Goal: Task Accomplishment & Management: Use online tool/utility

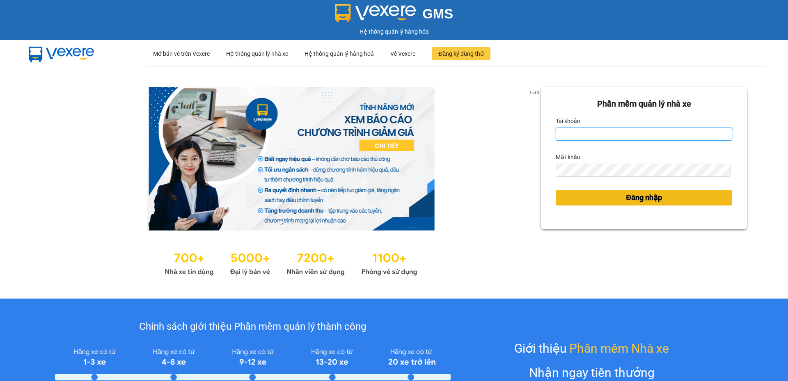
type input "longphung.vtp"
click at [616, 194] on button "Đăng nhập" at bounding box center [644, 198] width 176 height 16
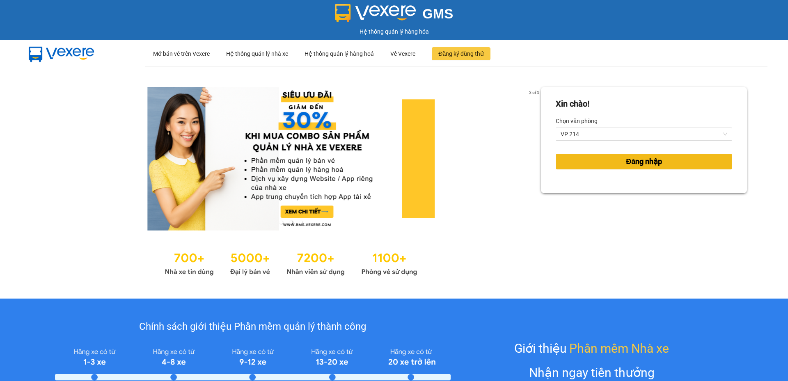
click at [606, 160] on button "Đăng nhập" at bounding box center [644, 162] width 176 height 16
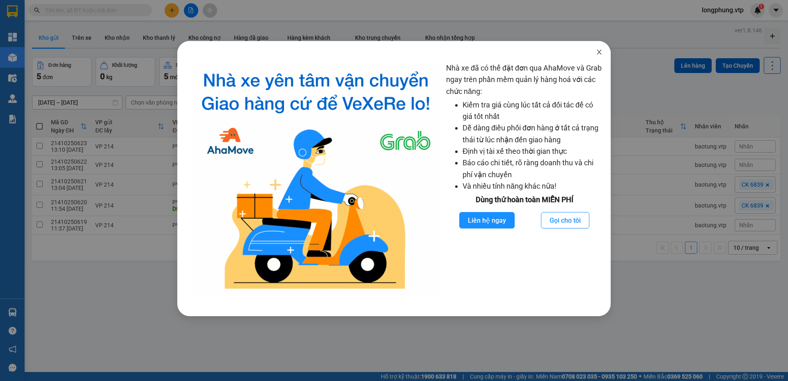
click at [598, 51] on icon "close" at bounding box center [599, 52] width 5 height 5
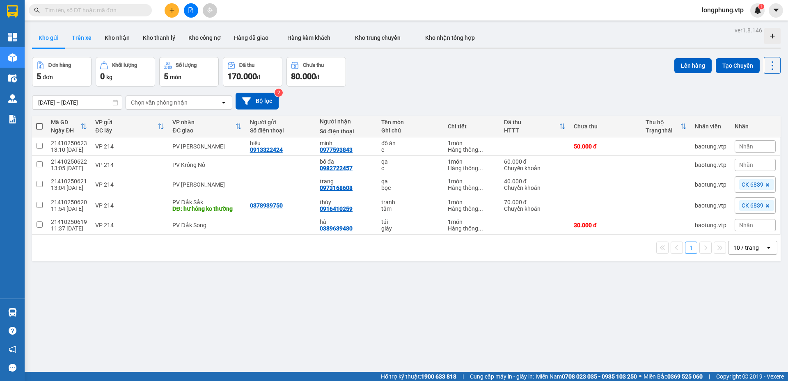
click at [85, 37] on button "Trên xe" at bounding box center [81, 38] width 33 height 20
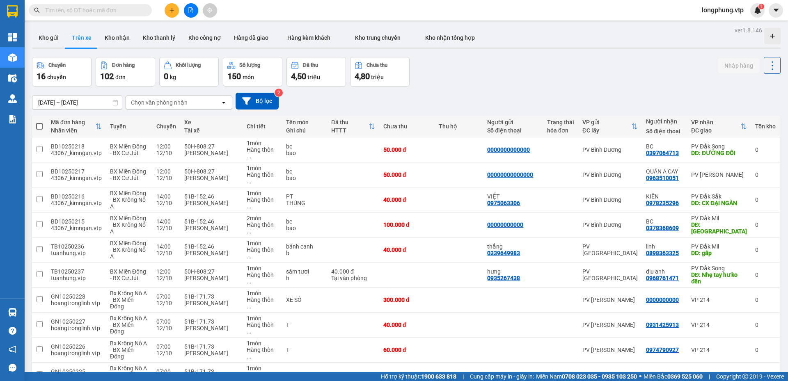
click at [64, 102] on input "[DATE] – [DATE]" at bounding box center [76, 102] width 89 height 13
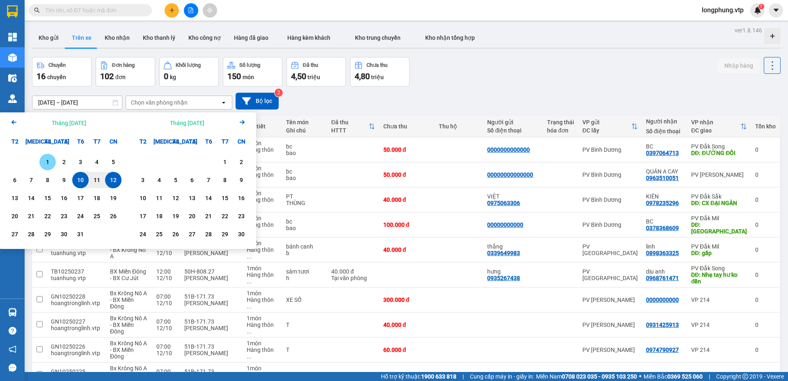
click at [43, 160] on div "1" at bounding box center [47, 162] width 11 height 10
click at [13, 117] on div "Arrow Left Tháng [DATE]" at bounding box center [64, 122] width 128 height 21
click at [12, 121] on icon "Arrow Left" at bounding box center [14, 122] width 10 height 10
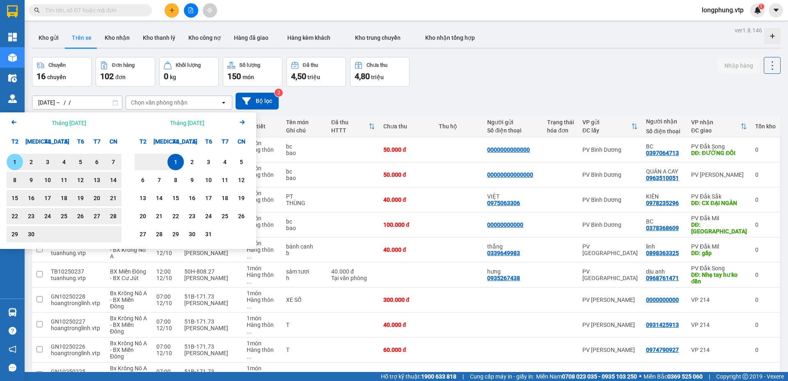
click at [13, 163] on div "1" at bounding box center [14, 162] width 11 height 10
type input "[DATE] – [DATE]"
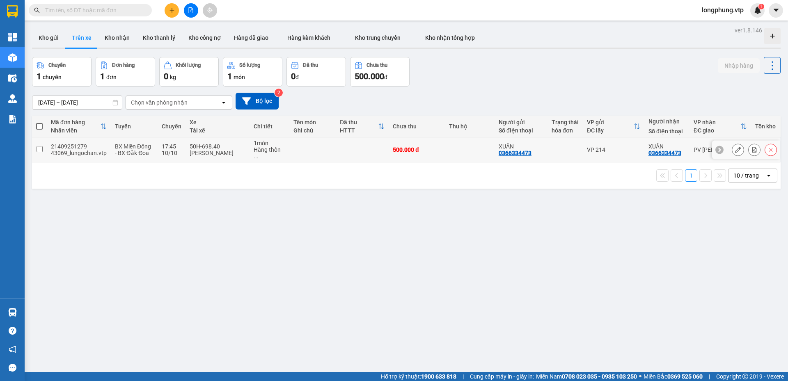
click at [39, 147] on input "checkbox" at bounding box center [40, 149] width 6 height 6
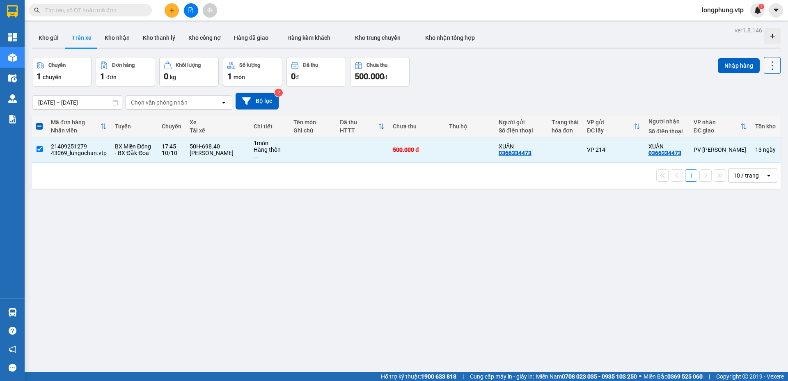
click at [768, 68] on icon at bounding box center [772, 65] width 11 height 11
click at [754, 103] on span "Xóa hoàn toàn" at bounding box center [757, 103] width 38 height 8
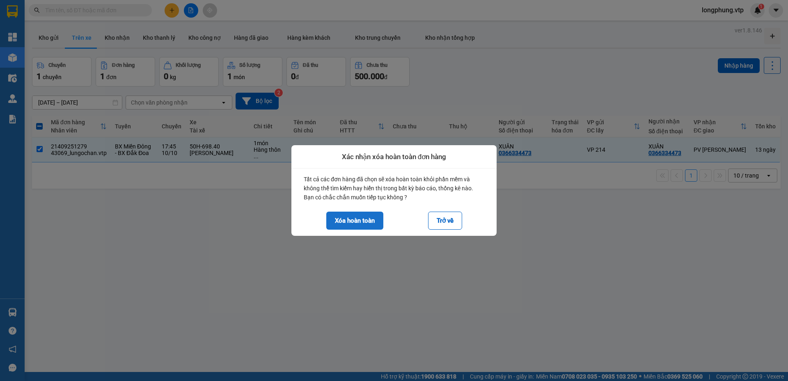
click at [346, 217] on button "Xóa hoàn toàn" at bounding box center [354, 221] width 57 height 18
checkbox input "false"
